Goal: Contribute content: Contribute content

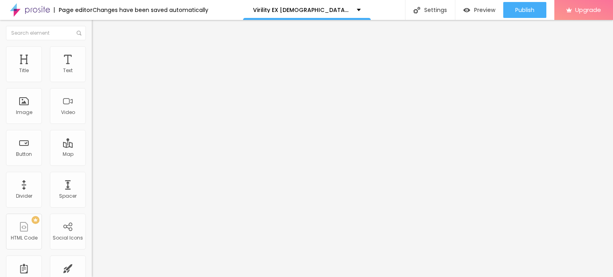
click at [92, 69] on span "Add image" at bounding box center [108, 65] width 33 height 7
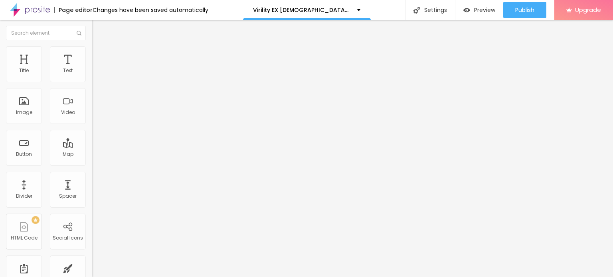
click at [92, 51] on img at bounding box center [95, 49] width 7 height 7
type input "80"
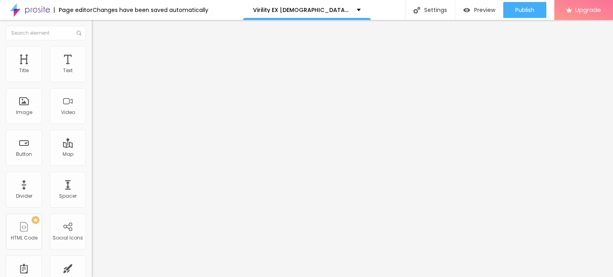
type input "60"
type input "50"
type input "45"
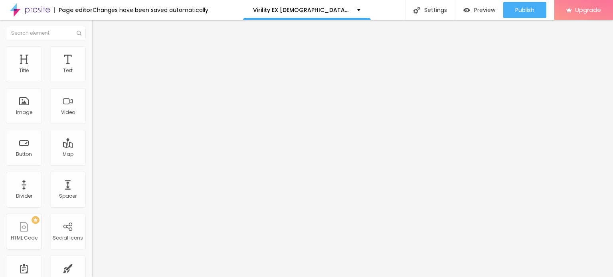
type input "45"
type input "40"
type input "35"
drag, startPoint x: 84, startPoint y: 86, endPoint x: 28, endPoint y: 86, distance: 56.2
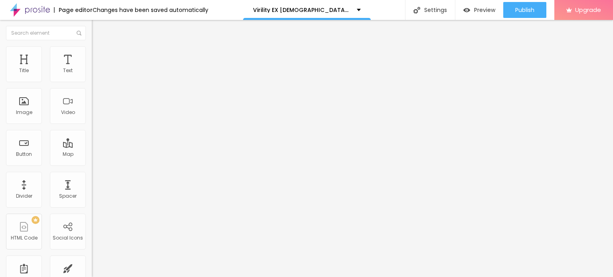
type input "35"
click at [92, 82] on input "range" at bounding box center [117, 78] width 51 height 6
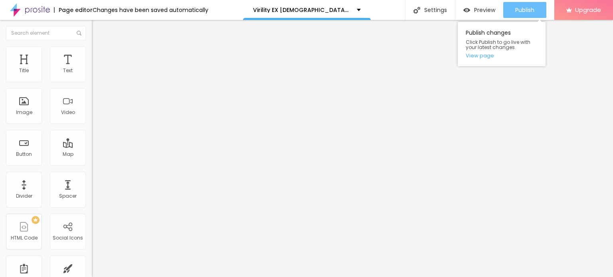
click at [526, 9] on span "Publish" at bounding box center [524, 10] width 19 height 6
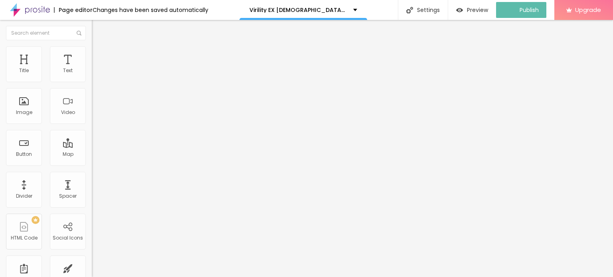
click at [16, 11] on img at bounding box center [30, 10] width 40 height 20
click at [92, 118] on button "button" at bounding box center [97, 114] width 11 height 8
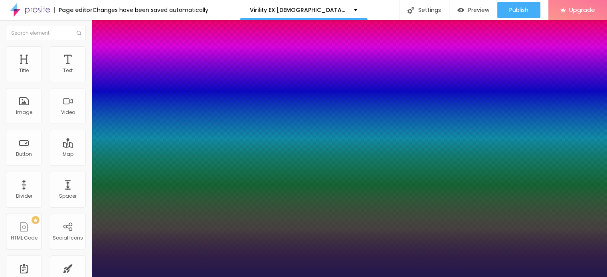
type input "1"
type input "20"
type input "1"
type input "22"
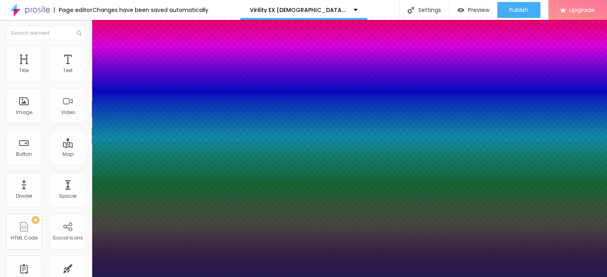
type input "22"
type input "1"
type input "23"
type input "1"
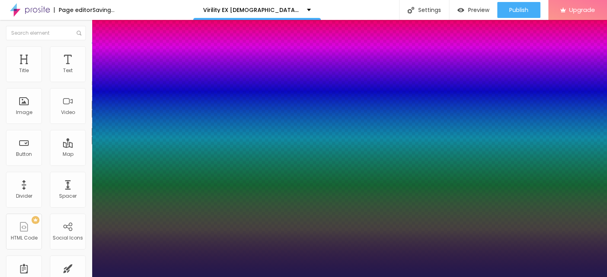
type input "25"
type input "1"
type input "30"
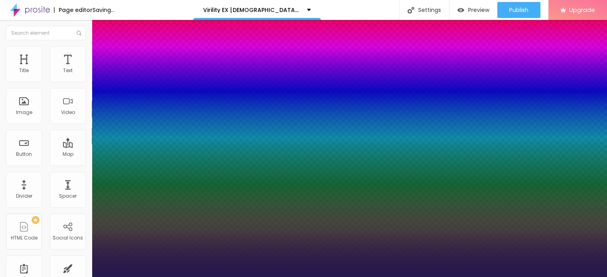
type input "1"
type input "31"
type input "1"
type input "32"
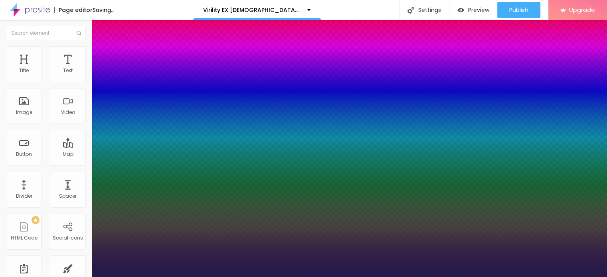
type input "32"
type input "1"
type input "38"
type input "1"
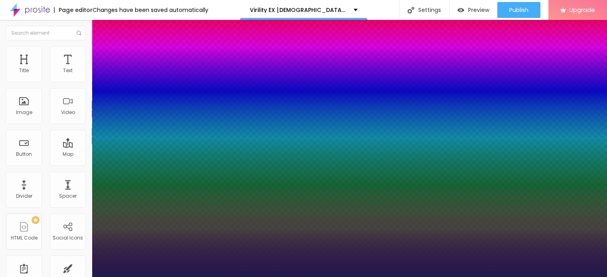
type input "39"
type input "1"
type input "40"
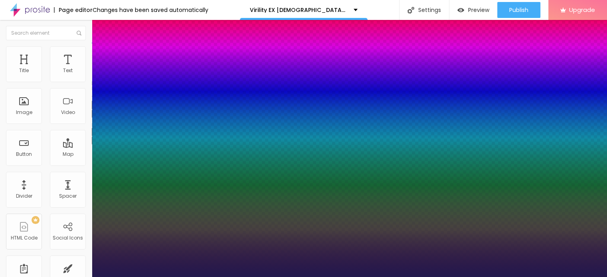
type input "1"
type input "44"
type input "1"
type input "46"
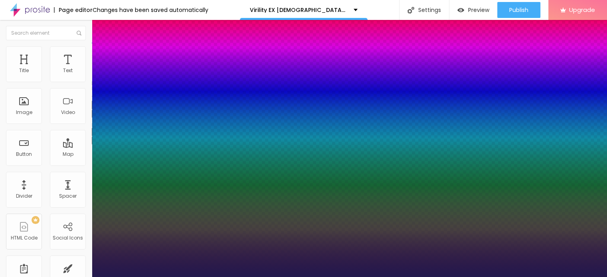
type input "46"
type input "1"
type input "47"
type input "1"
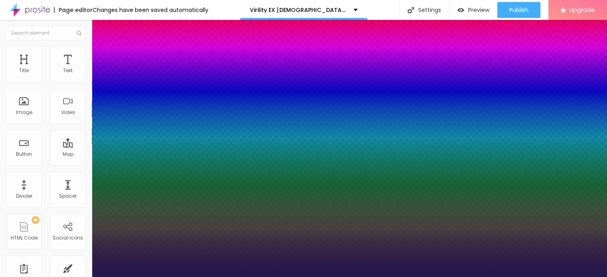
type input "48"
type input "1"
type input "49"
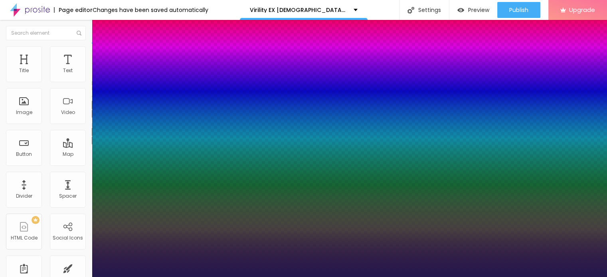
type input "1"
type input "50"
type input "1"
type input "51"
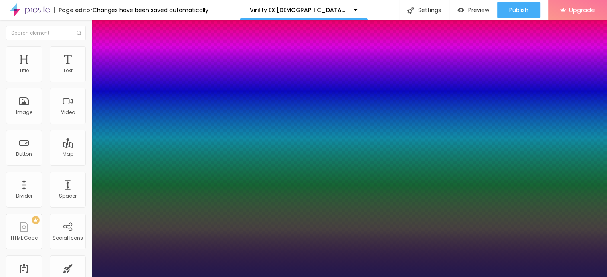
type input "51"
type input "1"
type input "52"
type input "1"
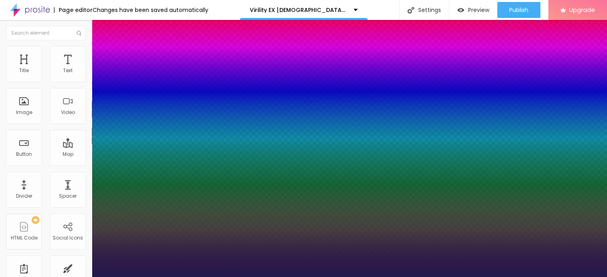
type input "59"
type input "1"
drag, startPoint x: 110, startPoint y: 223, endPoint x: 134, endPoint y: 226, distance: 24.6
type input "59"
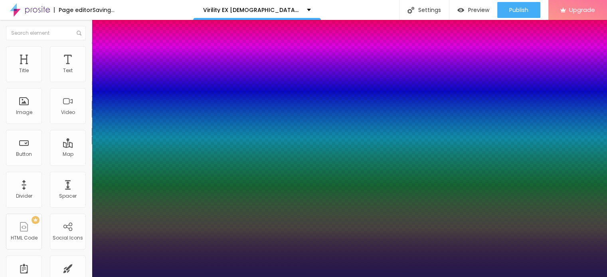
type input "1"
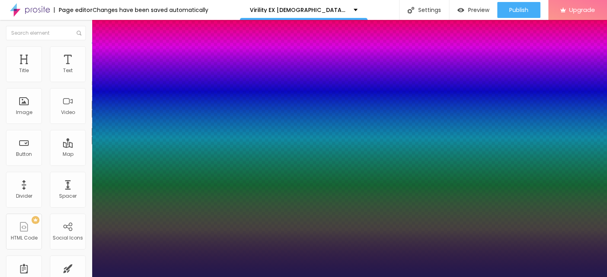
drag, startPoint x: 45, startPoint y: 221, endPoint x: 83, endPoint y: 205, distance: 41.1
click at [46, 277] on div at bounding box center [303, 277] width 607 height 0
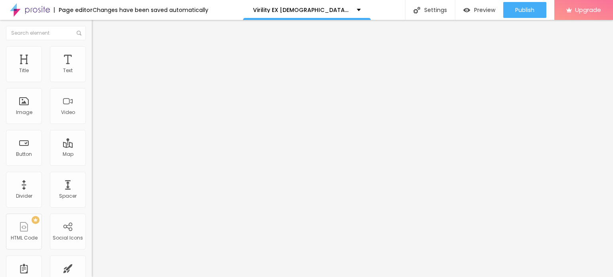
click at [92, 68] on div "Add image" at bounding box center [138, 65] width 92 height 6
click at [92, 69] on span "Add image" at bounding box center [108, 65] width 33 height 7
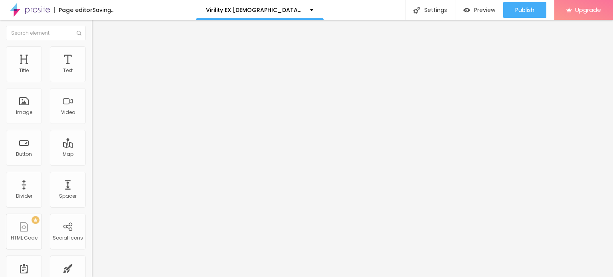
click at [92, 50] on img at bounding box center [95, 49] width 7 height 7
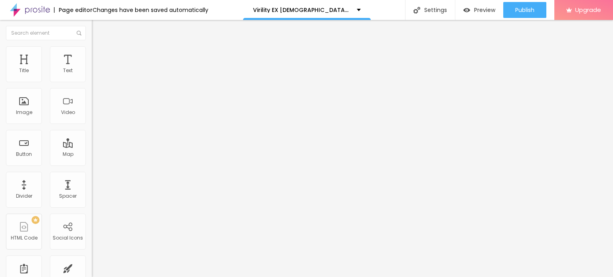
type input "90"
type input "45"
type input "40"
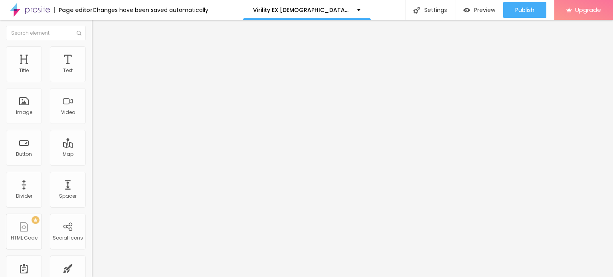
type input "40"
type input "35"
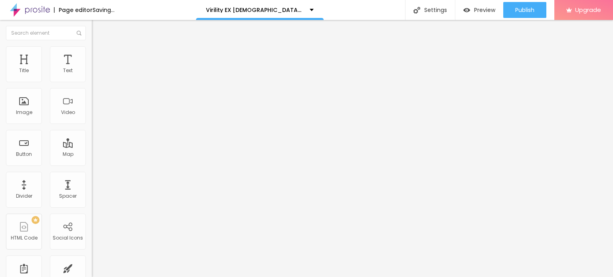
drag, startPoint x: 84, startPoint y: 87, endPoint x: 30, endPoint y: 85, distance: 54.3
type input "35"
click at [92, 82] on input "range" at bounding box center [117, 78] width 51 height 6
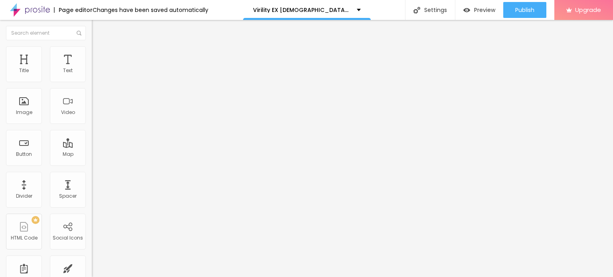
click at [92, 75] on input "Click me" at bounding box center [140, 71] width 96 height 8
paste input "😍👇SHOP NOW😍👇"
type input "😍👇SHOP NOW😍👇"
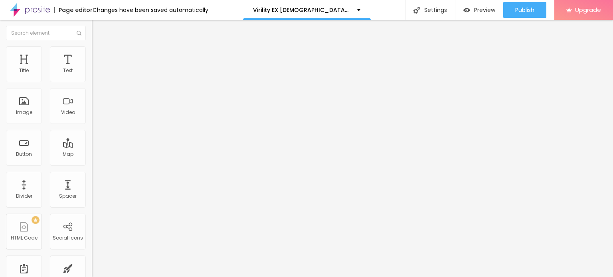
click at [92, 162] on input "https://" at bounding box center [140, 160] width 96 height 8
paste input "www.facebook.com/VirilityEXMaleEnhancementUSA/"
type input "https://www.facebook.com/VirilityEXMaleEnhancementUSA/"
click at [92, 174] on div at bounding box center [138, 174] width 92 height 0
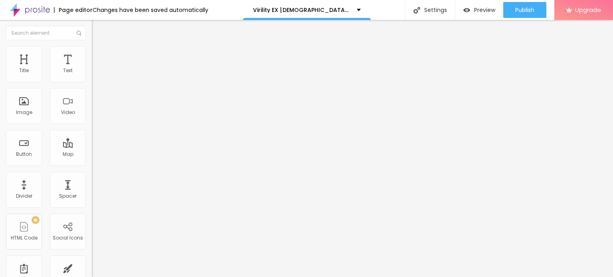
scroll to position [0, 0]
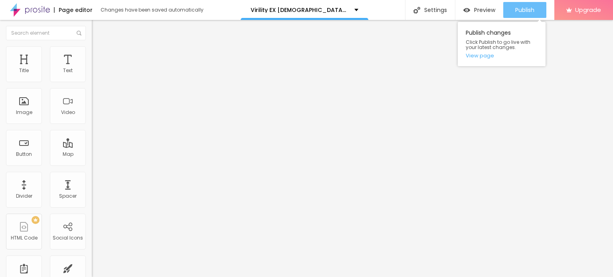
click at [523, 9] on span "Publish" at bounding box center [524, 10] width 19 height 6
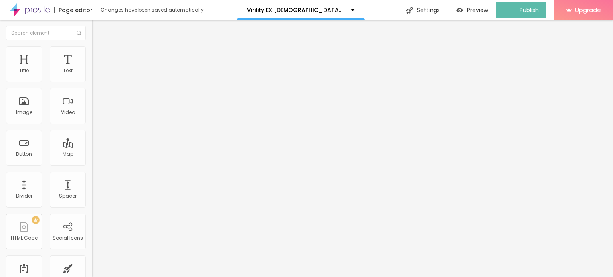
click at [34, 11] on img at bounding box center [30, 10] width 40 height 20
